Goal: Task Accomplishment & Management: Manage account settings

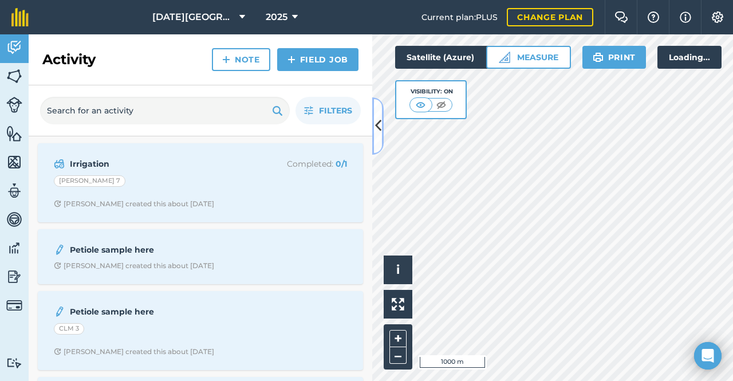
click at [378, 125] on icon at bounding box center [378, 126] width 6 height 20
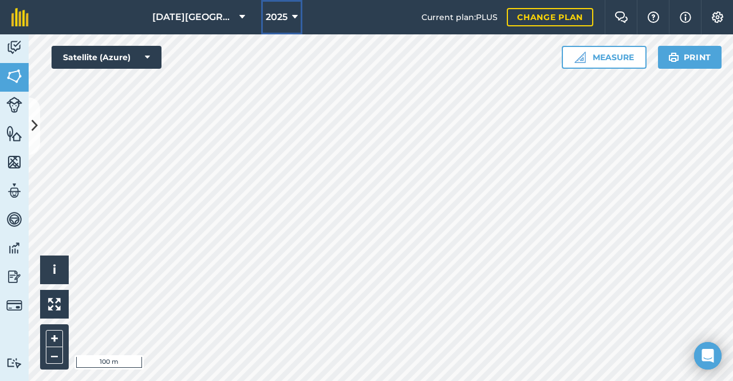
click at [267, 17] on span "2025" at bounding box center [277, 17] width 22 height 14
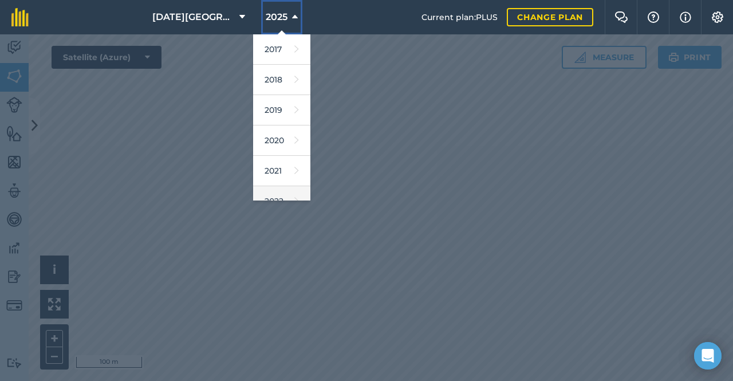
scroll to position [166, 0]
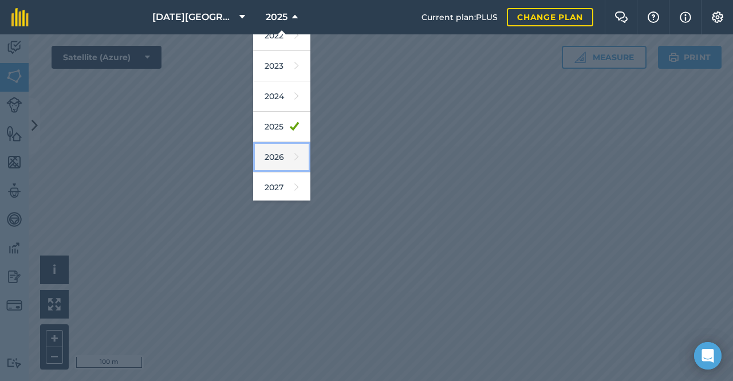
click at [265, 158] on link "2026" at bounding box center [281, 157] width 57 height 30
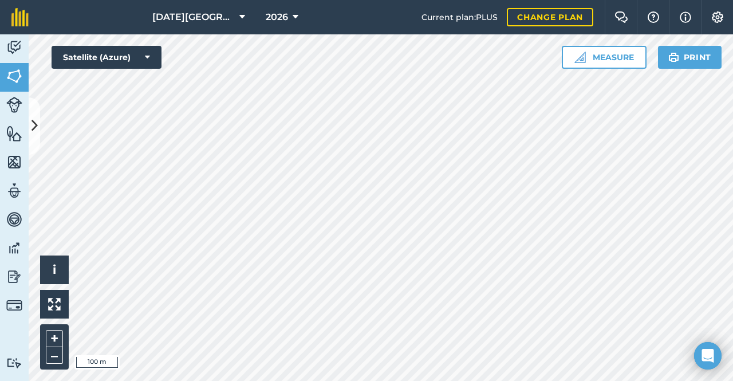
click at [490, 380] on html "[DATE] Farms 2026 Current plan : PLUS Change plan Farm Chat Help Info Settings …" at bounding box center [366, 190] width 733 height 381
click at [267, 15] on span "2026" at bounding box center [277, 17] width 22 height 14
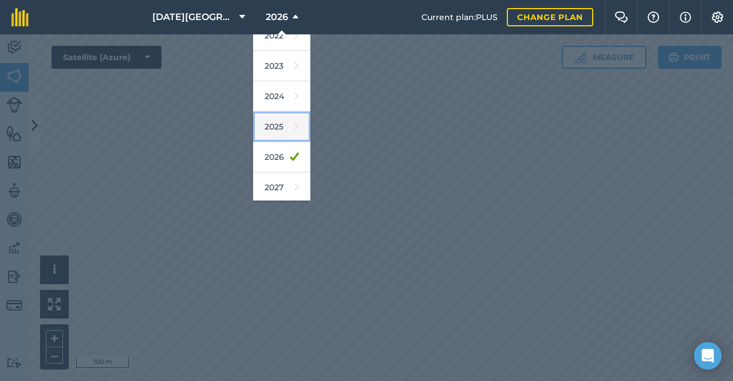
click at [268, 125] on link "2025" at bounding box center [281, 127] width 57 height 30
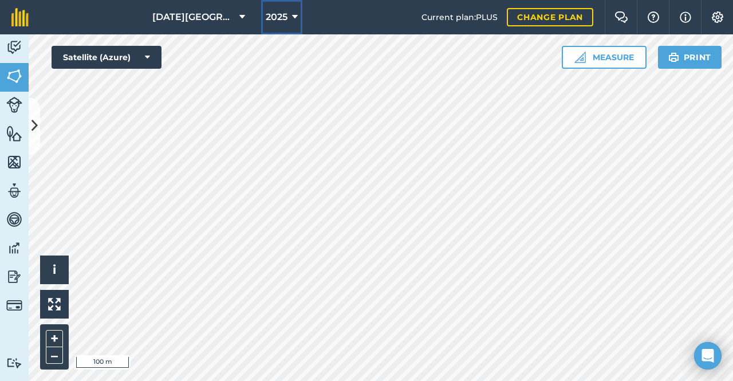
click at [266, 19] on span "2025" at bounding box center [277, 17] width 22 height 14
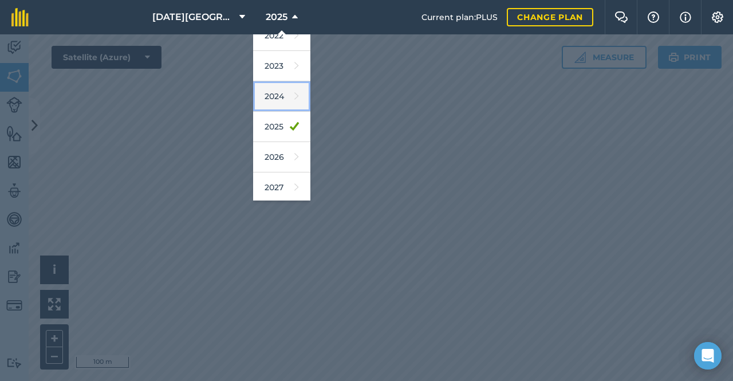
click at [283, 97] on link "2024" at bounding box center [281, 96] width 57 height 30
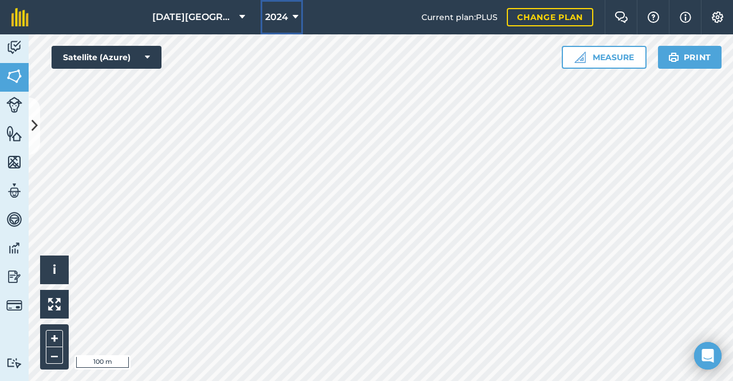
click at [293, 13] on icon at bounding box center [296, 17] width 6 height 14
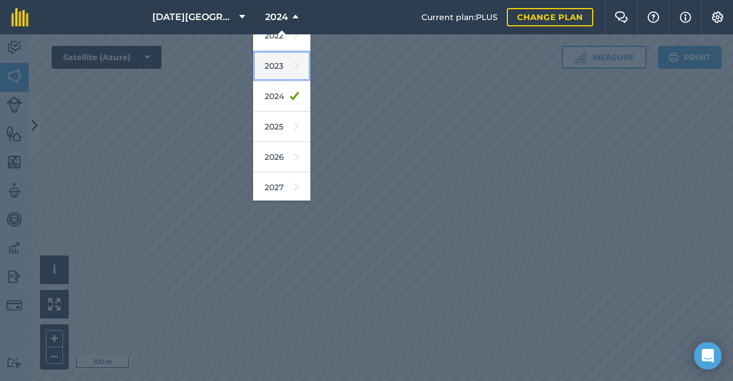
click at [277, 67] on link "2023" at bounding box center [281, 66] width 57 height 30
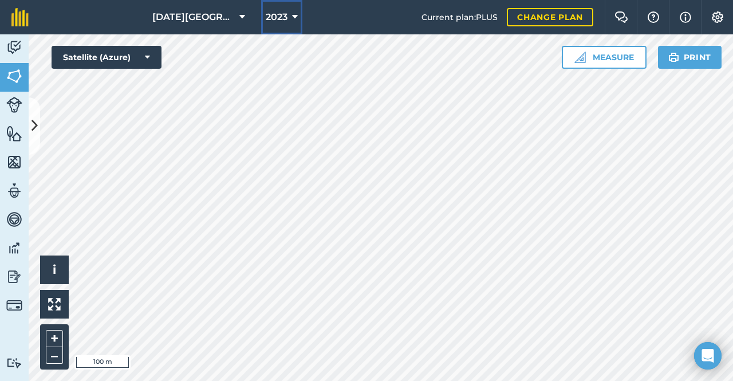
click at [266, 14] on span "2023" at bounding box center [277, 17] width 22 height 14
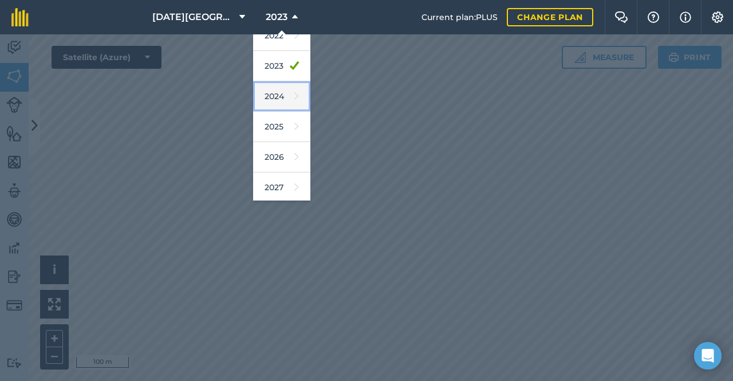
click at [274, 92] on link "2024" at bounding box center [281, 96] width 57 height 30
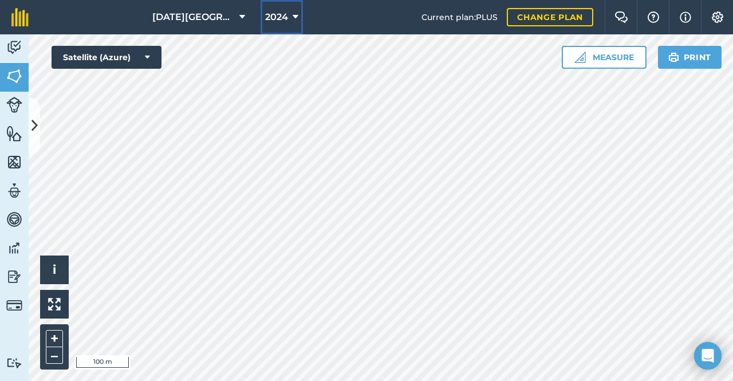
click at [274, 12] on span "2024" at bounding box center [276, 17] width 23 height 14
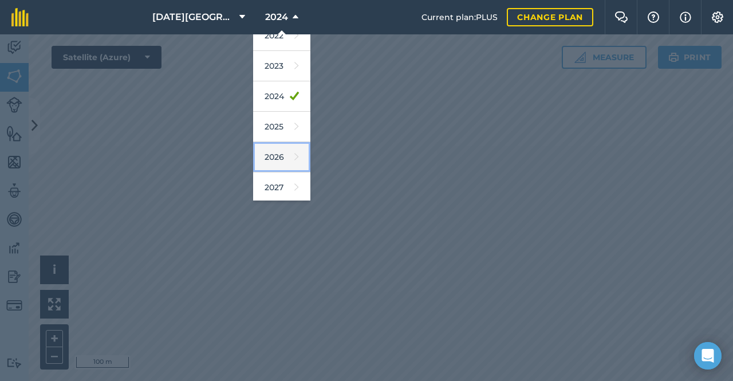
click at [294, 158] on icon at bounding box center [296, 157] width 5 height 16
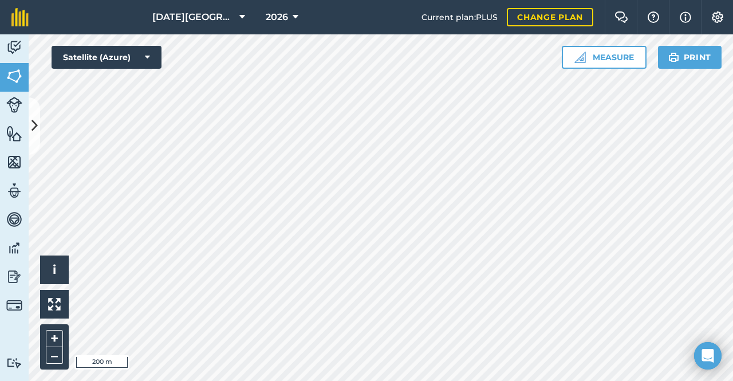
click at [415, 34] on div "[DATE] Farms 2026 Current plan : PLUS Change plan Farm Chat Help Info Settings …" at bounding box center [366, 190] width 733 height 381
click at [269, 14] on span "2026" at bounding box center [277, 17] width 22 height 14
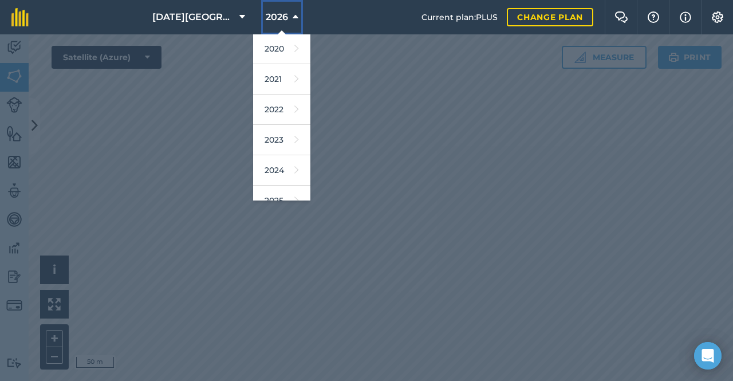
scroll to position [166, 0]
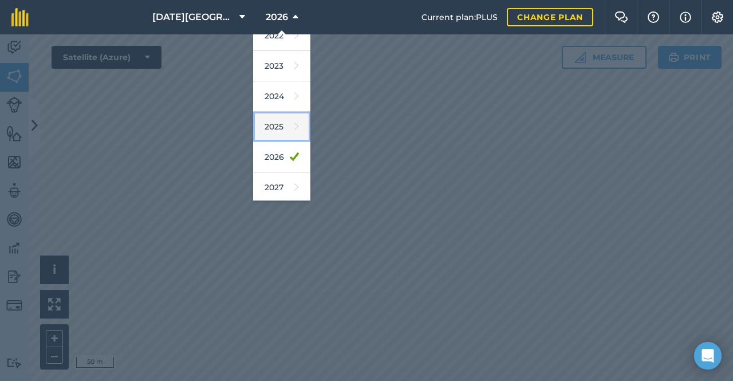
click at [277, 117] on link "2025" at bounding box center [281, 127] width 57 height 30
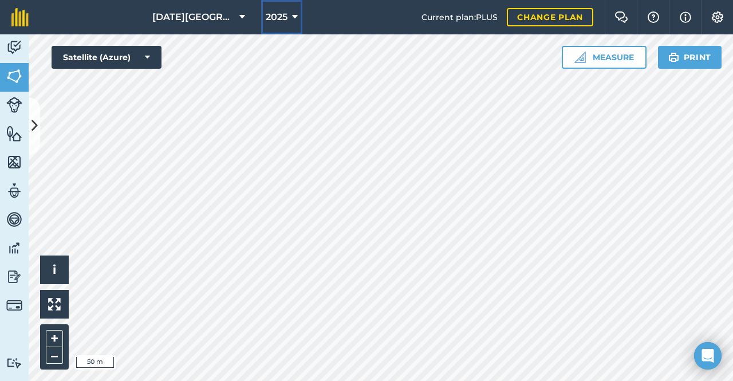
click at [279, 14] on span "2025" at bounding box center [277, 17] width 22 height 14
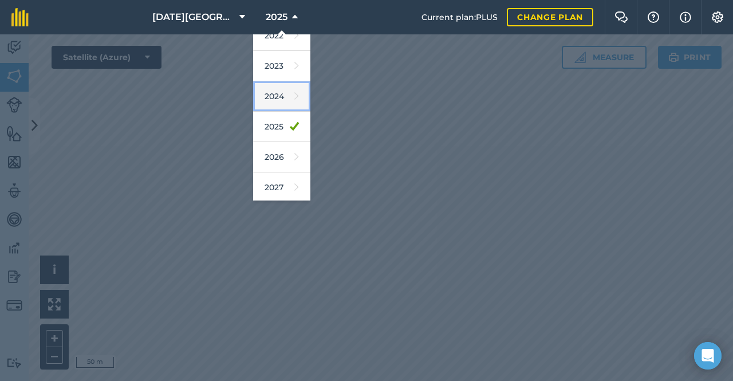
click at [288, 94] on link "2024" at bounding box center [281, 96] width 57 height 30
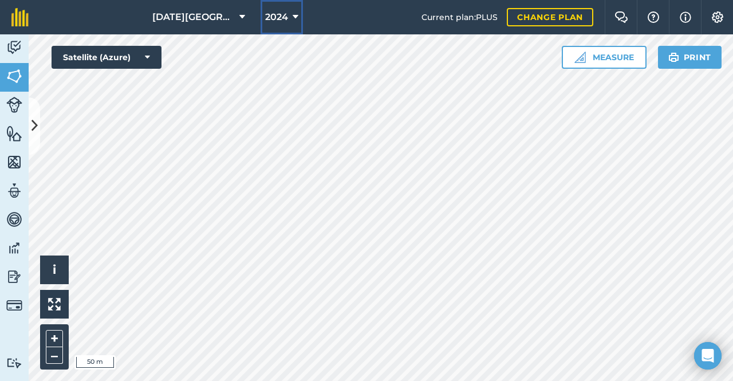
click at [283, 25] on button "2024" at bounding box center [282, 17] width 42 height 34
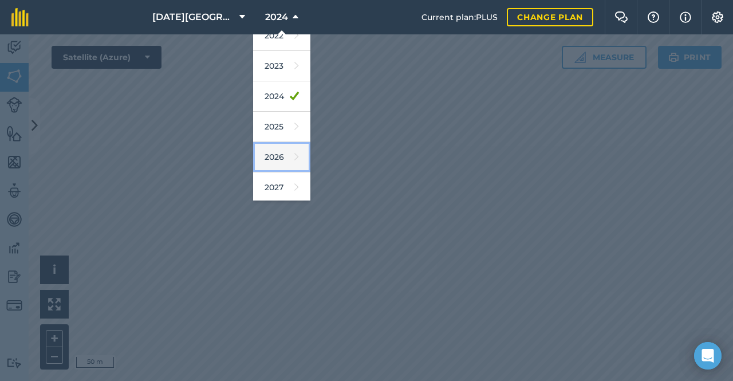
click at [275, 150] on link "2026" at bounding box center [281, 157] width 57 height 30
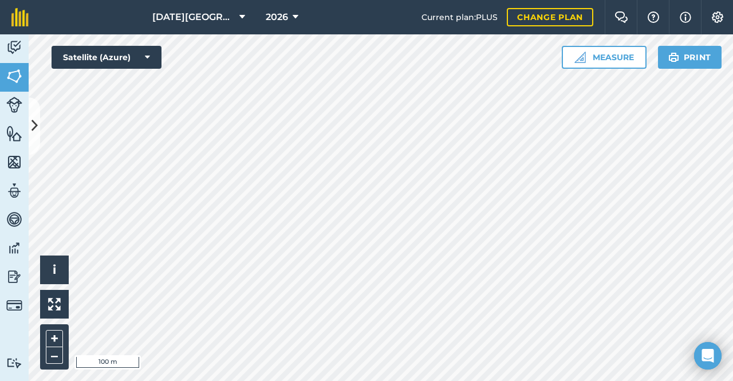
click at [365, 380] on html "[DATE] Farms 2026 Current plan : PLUS Change plan Farm Chat Help Info Settings …" at bounding box center [366, 190] width 733 height 381
click at [37, 111] on button at bounding box center [34, 125] width 11 height 57
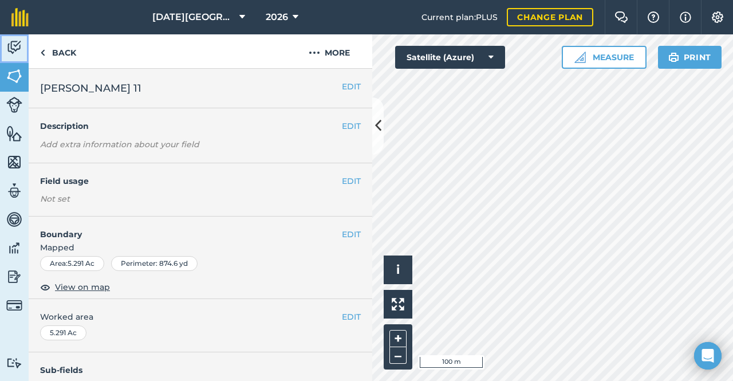
click at [21, 44] on img at bounding box center [14, 47] width 16 height 17
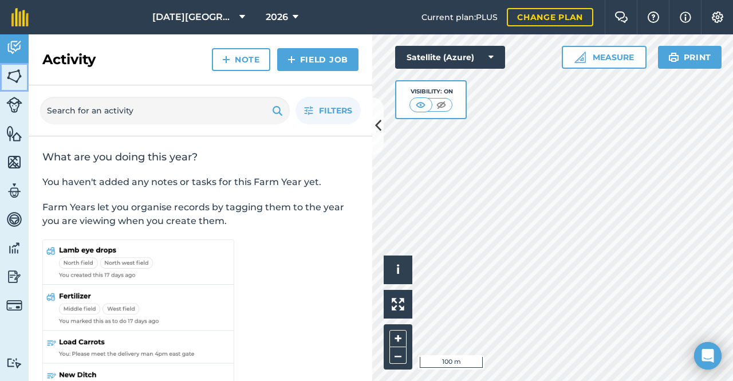
click at [17, 81] on img at bounding box center [14, 76] width 16 height 17
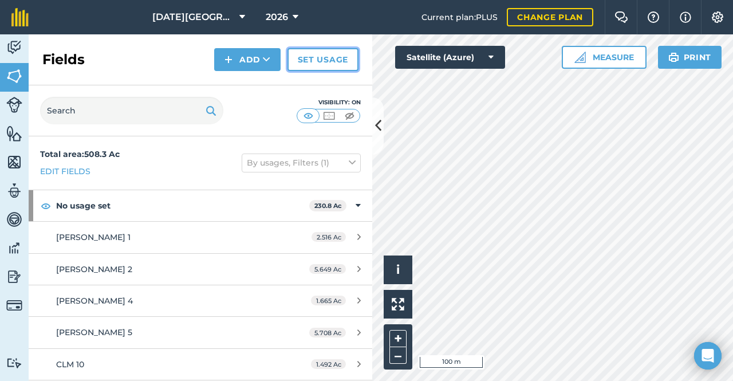
click at [308, 63] on link "Set usage" at bounding box center [323, 59] width 71 height 23
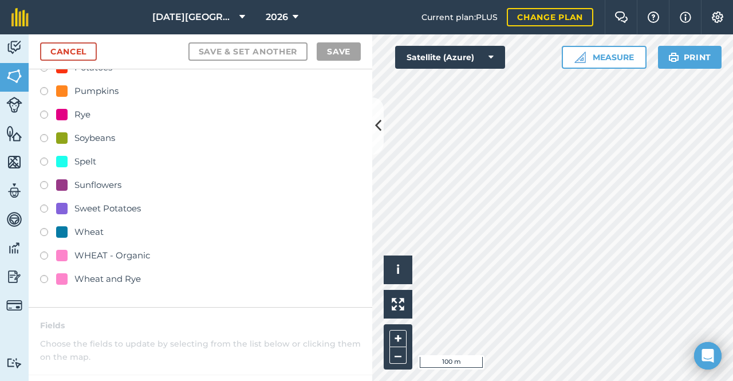
scroll to position [401, 0]
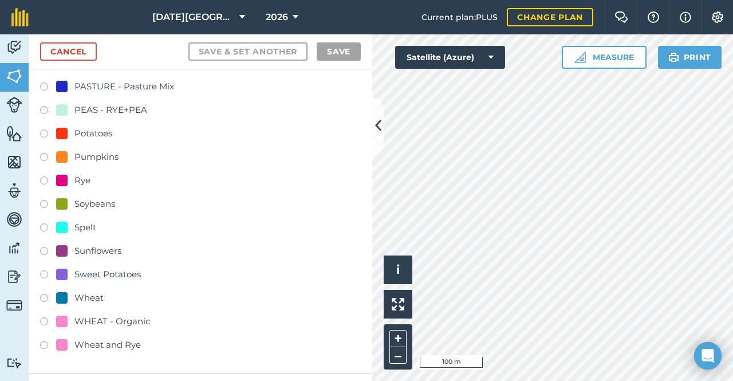
click at [86, 298] on div "Wheat" at bounding box center [88, 298] width 29 height 14
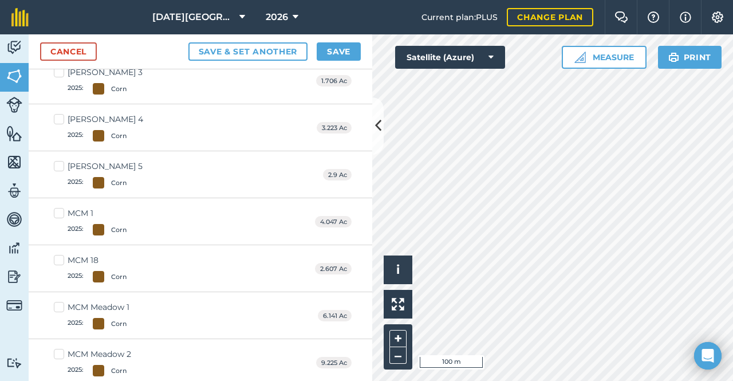
scroll to position [0, 0]
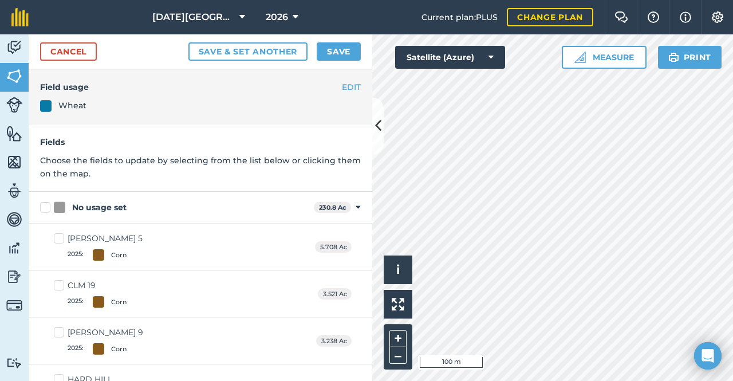
click at [357, 124] on div "Activity Fields Livestock Features Maps Team Vehicles Data Reporting Billing Tu…" at bounding box center [366, 207] width 733 height 346
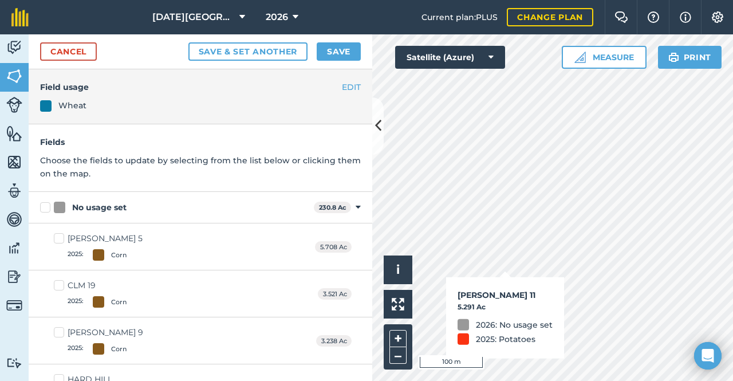
checkbox input "true"
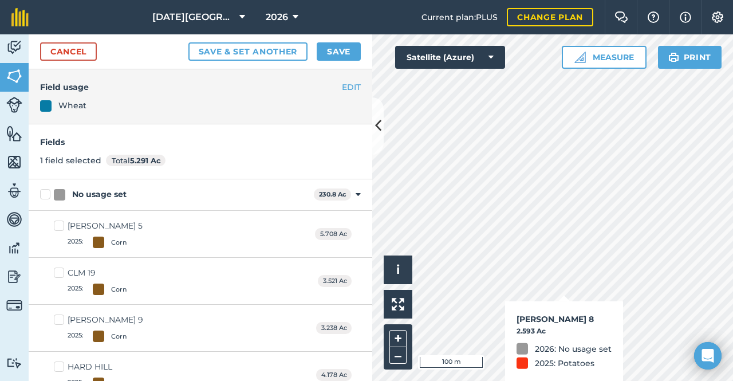
checkbox input "true"
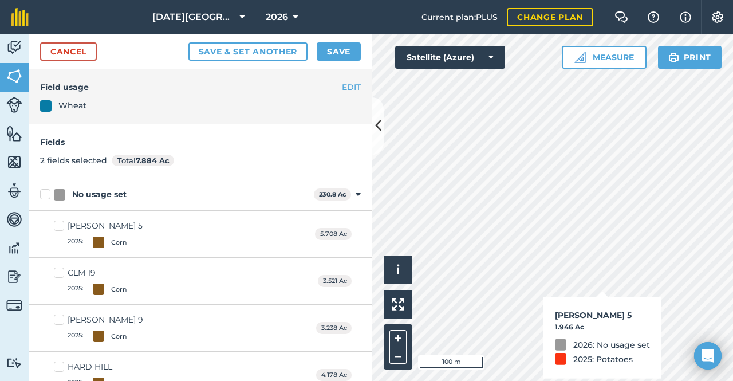
checkbox input "true"
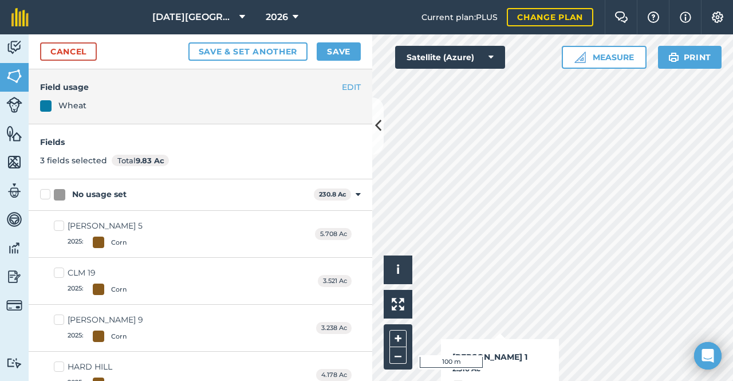
checkbox input "true"
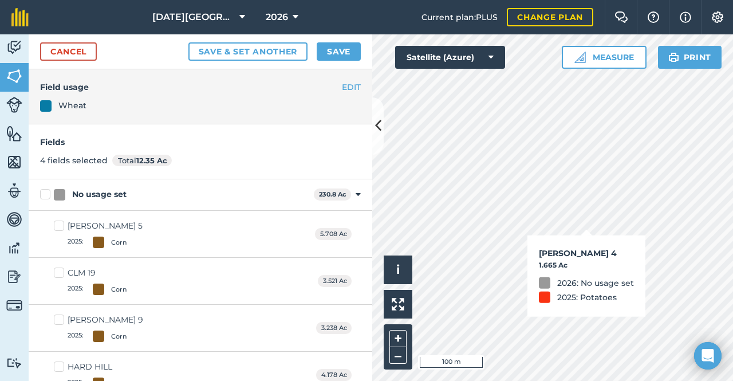
checkbox input "true"
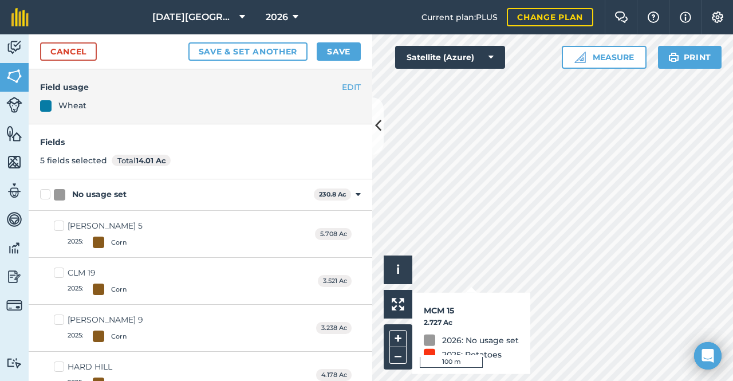
checkbox input "true"
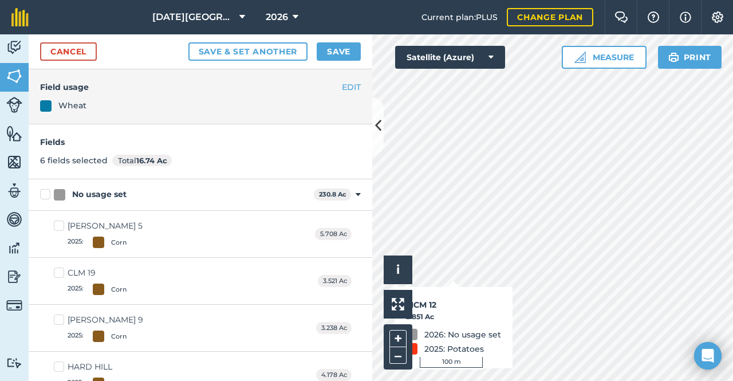
checkbox input "true"
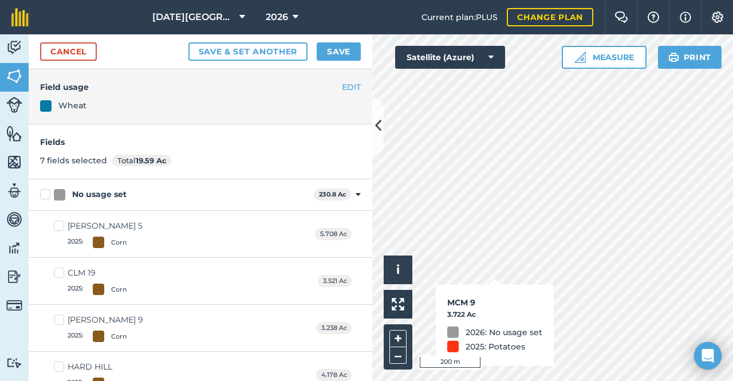
checkbox input "true"
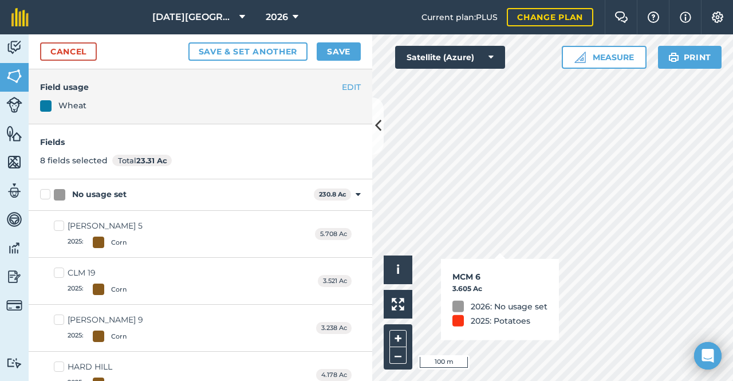
checkbox input "true"
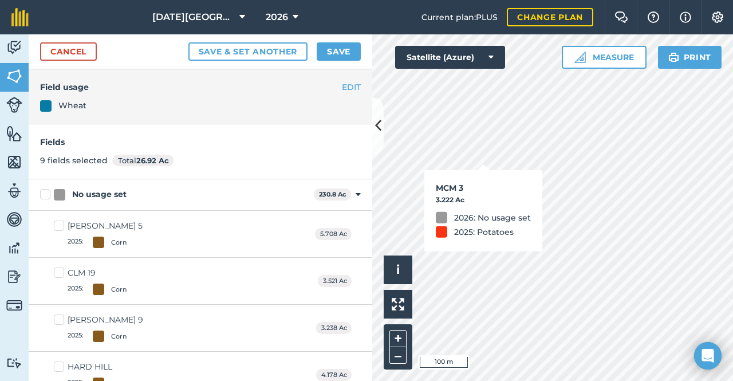
checkbox input "true"
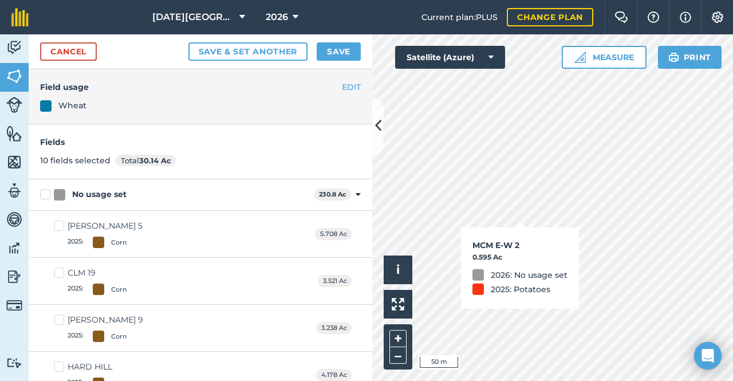
checkbox input "true"
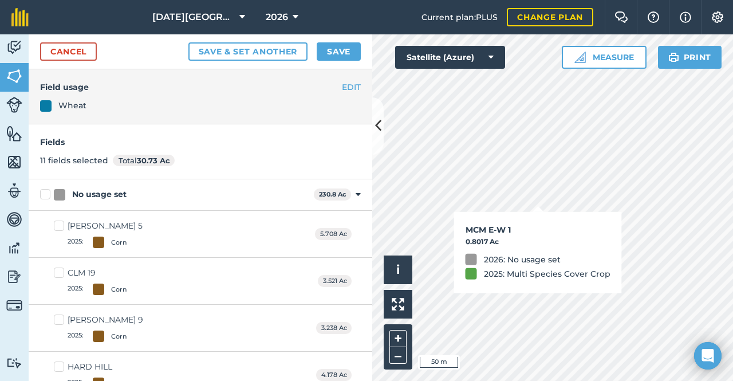
checkbox input "true"
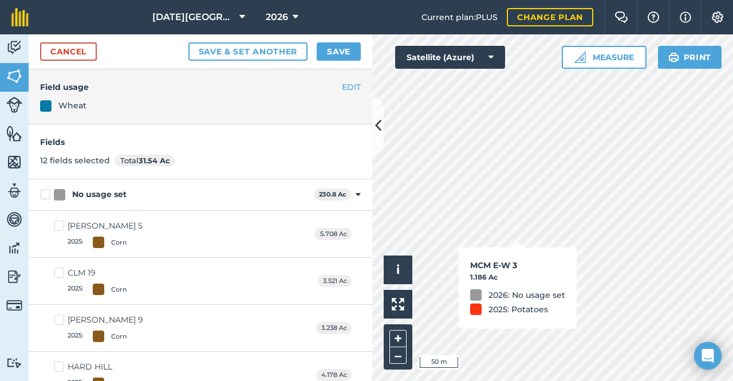
checkbox input "true"
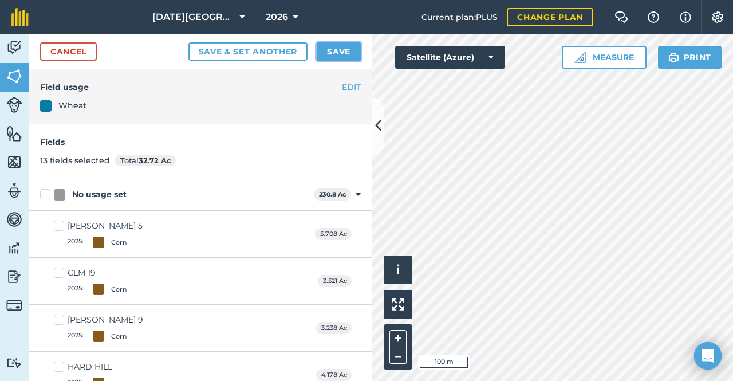
click at [342, 52] on button "Save" at bounding box center [339, 51] width 44 height 18
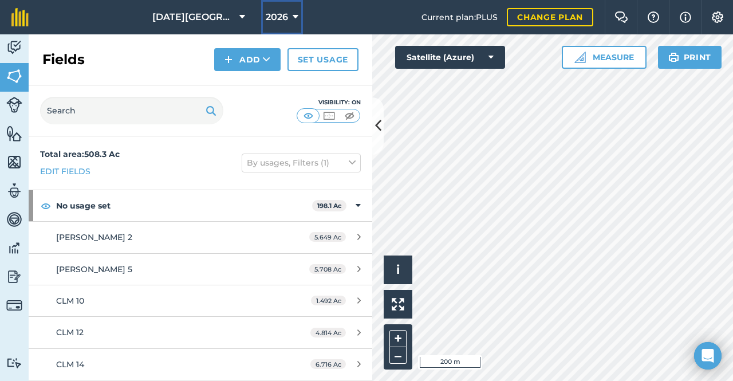
click at [293, 17] on icon at bounding box center [296, 17] width 6 height 14
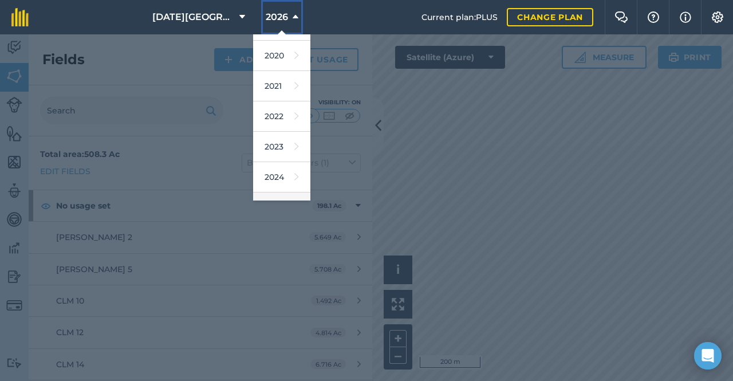
scroll to position [166, 0]
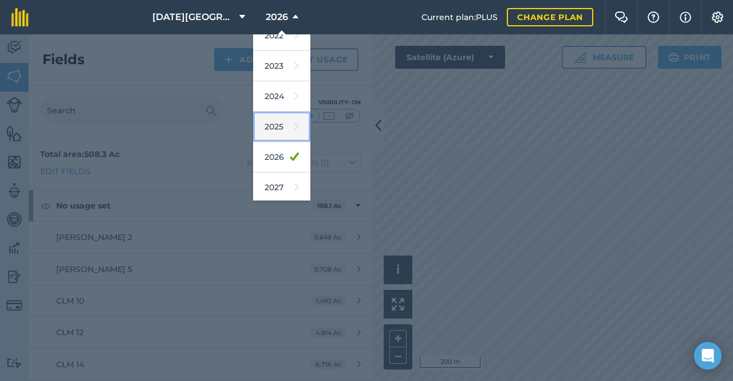
click at [294, 129] on icon at bounding box center [296, 127] width 5 height 16
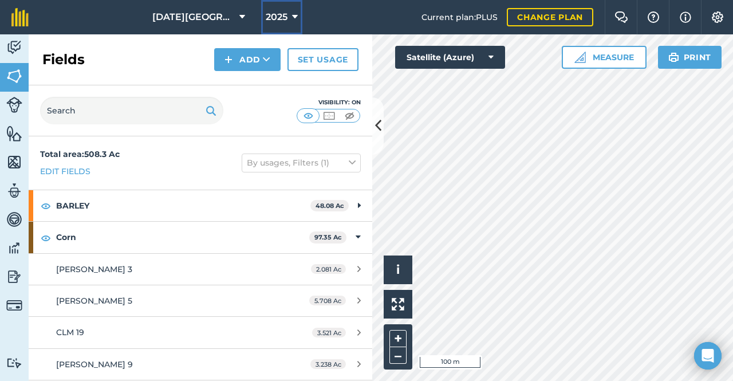
click at [277, 14] on span "2025" at bounding box center [277, 17] width 22 height 14
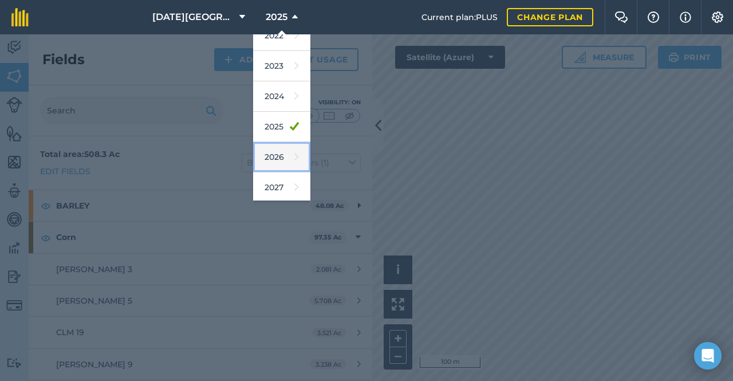
click at [283, 161] on link "2026" at bounding box center [281, 157] width 57 height 30
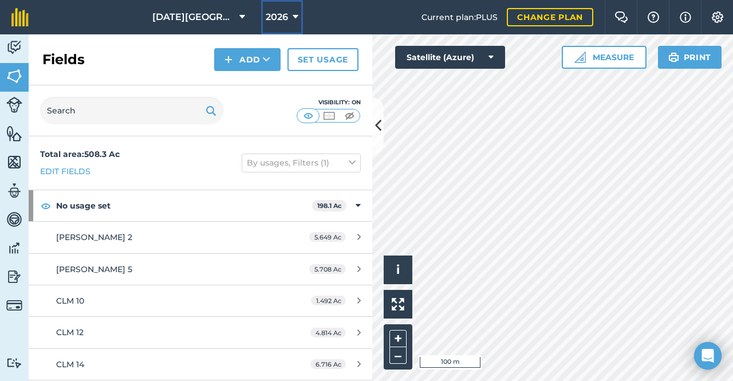
click at [270, 12] on span "2026" at bounding box center [277, 17] width 22 height 14
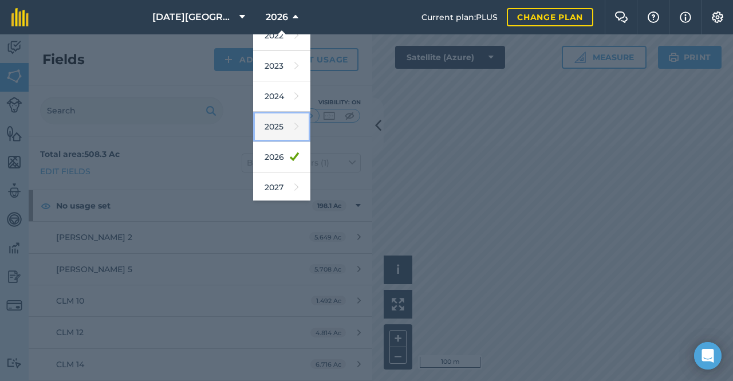
click at [274, 126] on link "2025" at bounding box center [281, 127] width 57 height 30
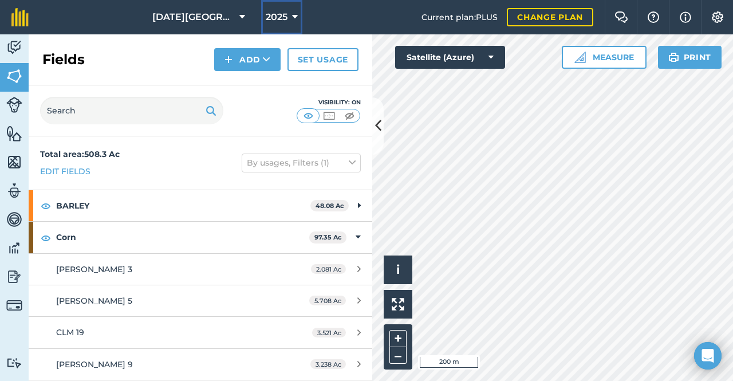
click at [261, 30] on button "2025" at bounding box center [281, 17] width 41 height 34
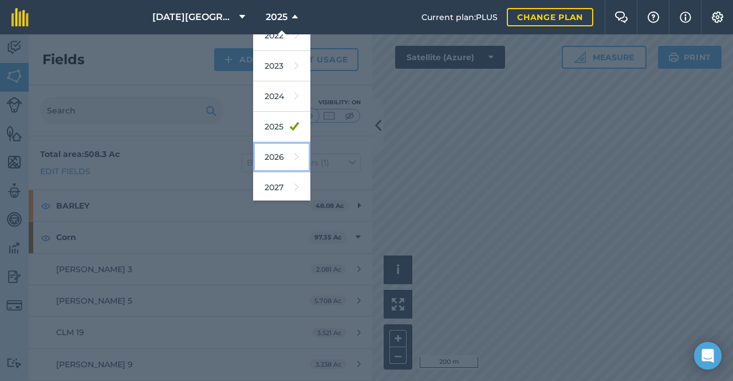
click at [275, 144] on link "2026" at bounding box center [281, 157] width 57 height 30
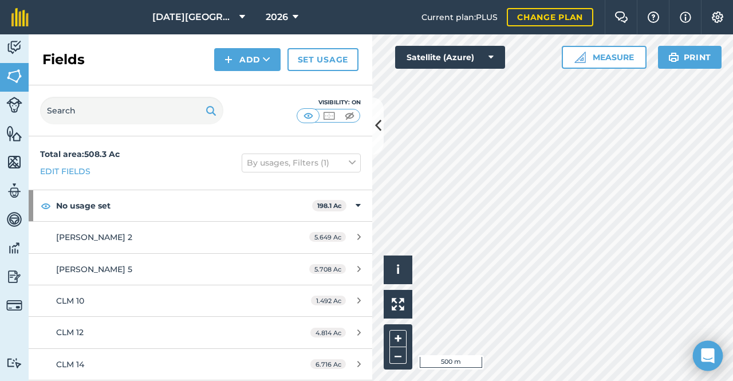
click at [716, 353] on body "[DATE] Farms 2026 Current plan : PLUS Change plan Farm Chat Help Info Settings …" at bounding box center [366, 190] width 733 height 381
click at [724, 380] on html "[DATE] Farms 2026 Current plan : PLUS Change plan Farm Chat Help Info Settings …" at bounding box center [366, 190] width 733 height 381
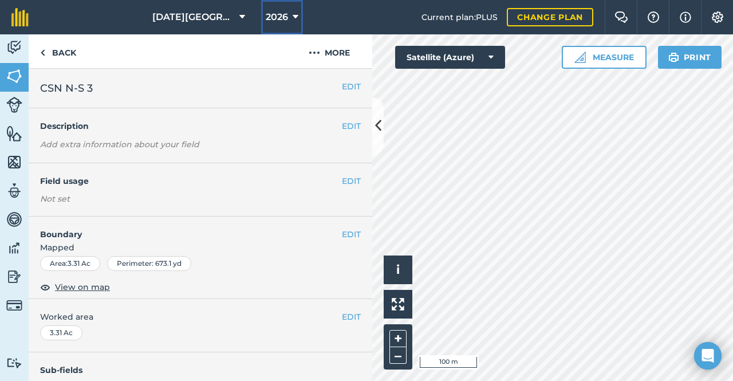
click at [293, 20] on icon at bounding box center [296, 17] width 6 height 14
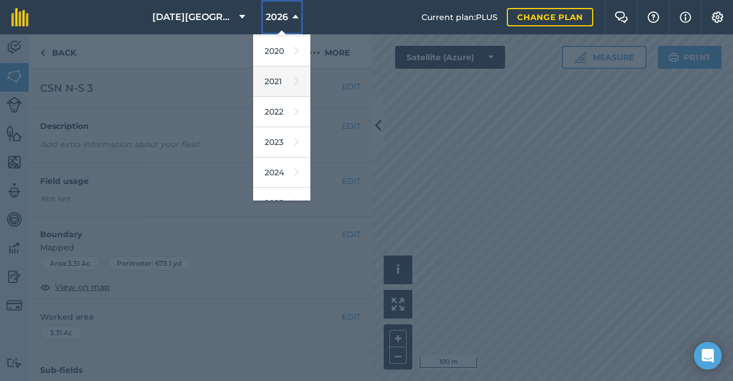
scroll to position [166, 0]
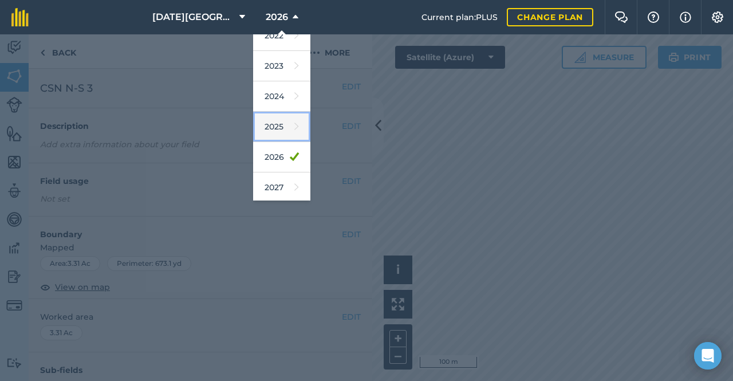
click at [294, 129] on icon at bounding box center [296, 127] width 5 height 16
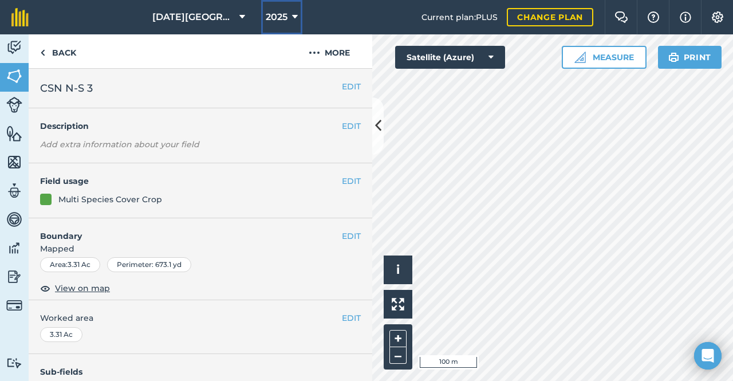
click at [277, 14] on span "2025" at bounding box center [277, 17] width 22 height 14
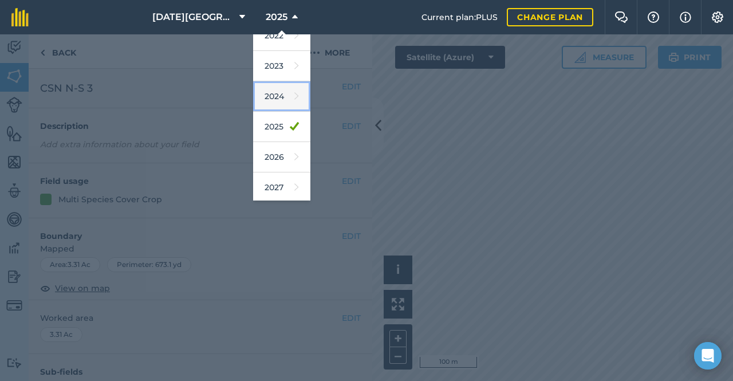
click at [266, 84] on link "2024" at bounding box center [281, 96] width 57 height 30
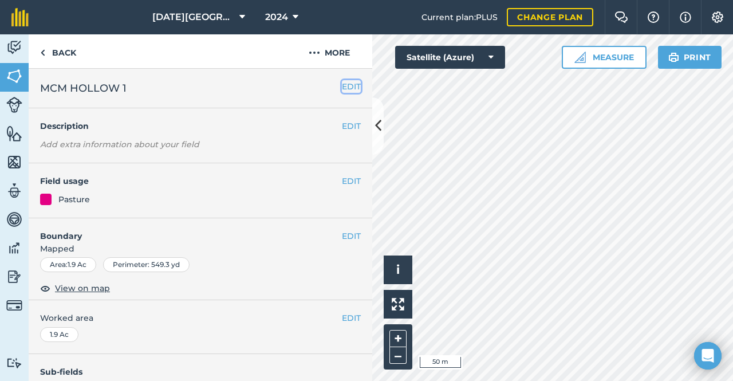
click at [342, 88] on button "EDIT" at bounding box center [351, 86] width 19 height 13
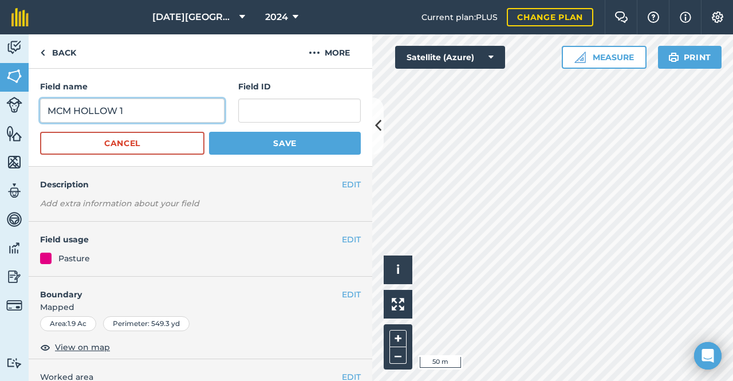
drag, startPoint x: 165, startPoint y: 111, endPoint x: 44, endPoint y: 113, distance: 121.4
click at [44, 113] on input "MCM HOLLOW 1" at bounding box center [132, 111] width 184 height 24
type input "CLM Hollow 1"
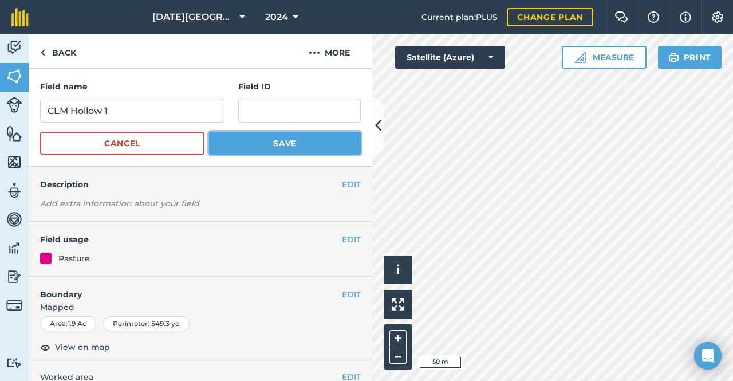
click at [297, 140] on button "Save" at bounding box center [285, 143] width 152 height 23
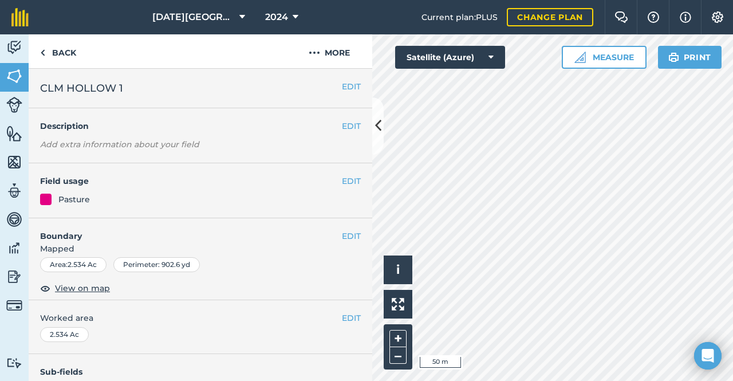
click at [147, 91] on h2 "CLM HOLLOW 1" at bounding box center [191, 88] width 302 height 16
click at [348, 91] on button "EDIT" at bounding box center [351, 86] width 19 height 13
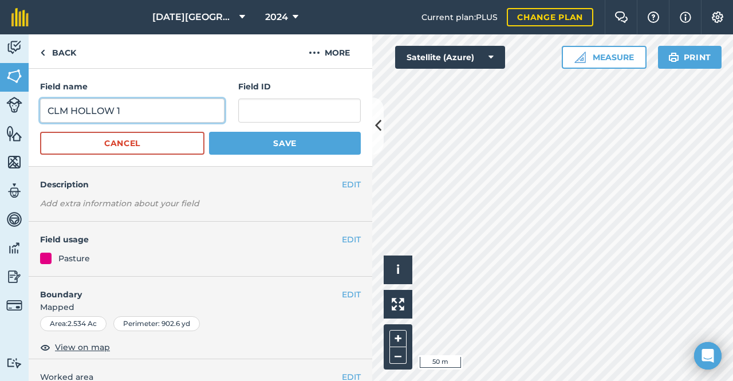
click at [137, 111] on input "CLM HOLLOW 1" at bounding box center [132, 111] width 184 height 24
type input "CLM HOLLOW 2"
click at [209, 132] on button "Save" at bounding box center [285, 143] width 152 height 23
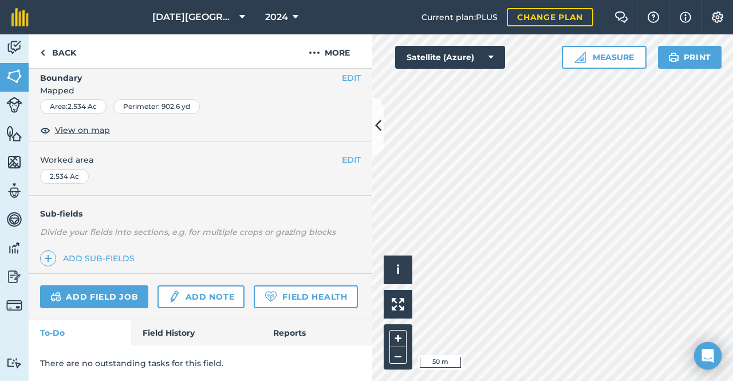
scroll to position [187, 0]
click at [377, 123] on icon at bounding box center [378, 126] width 6 height 20
